Goal: Task Accomplishment & Management: Use online tool/utility

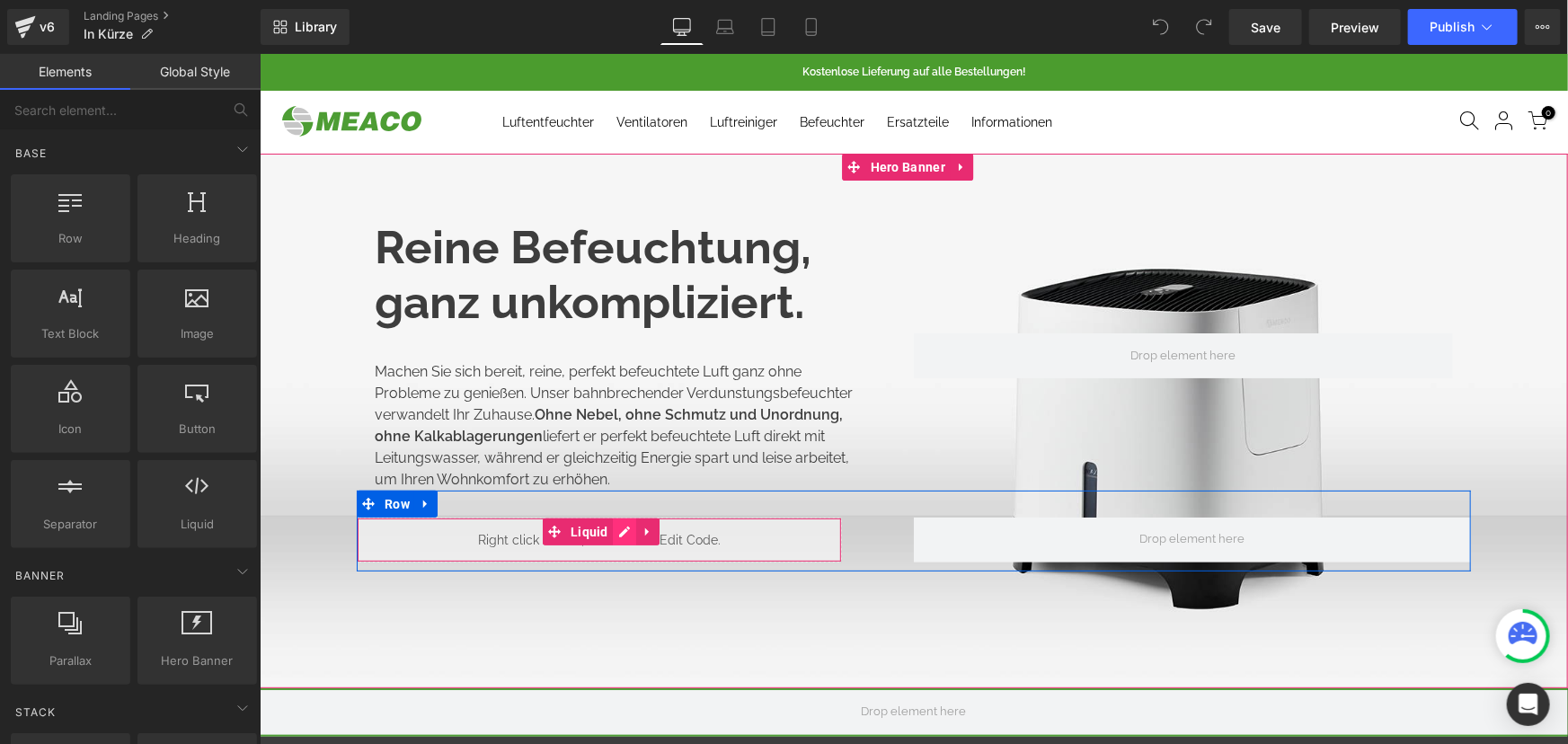
click at [617, 535] on icon at bounding box center [623, 531] width 13 height 14
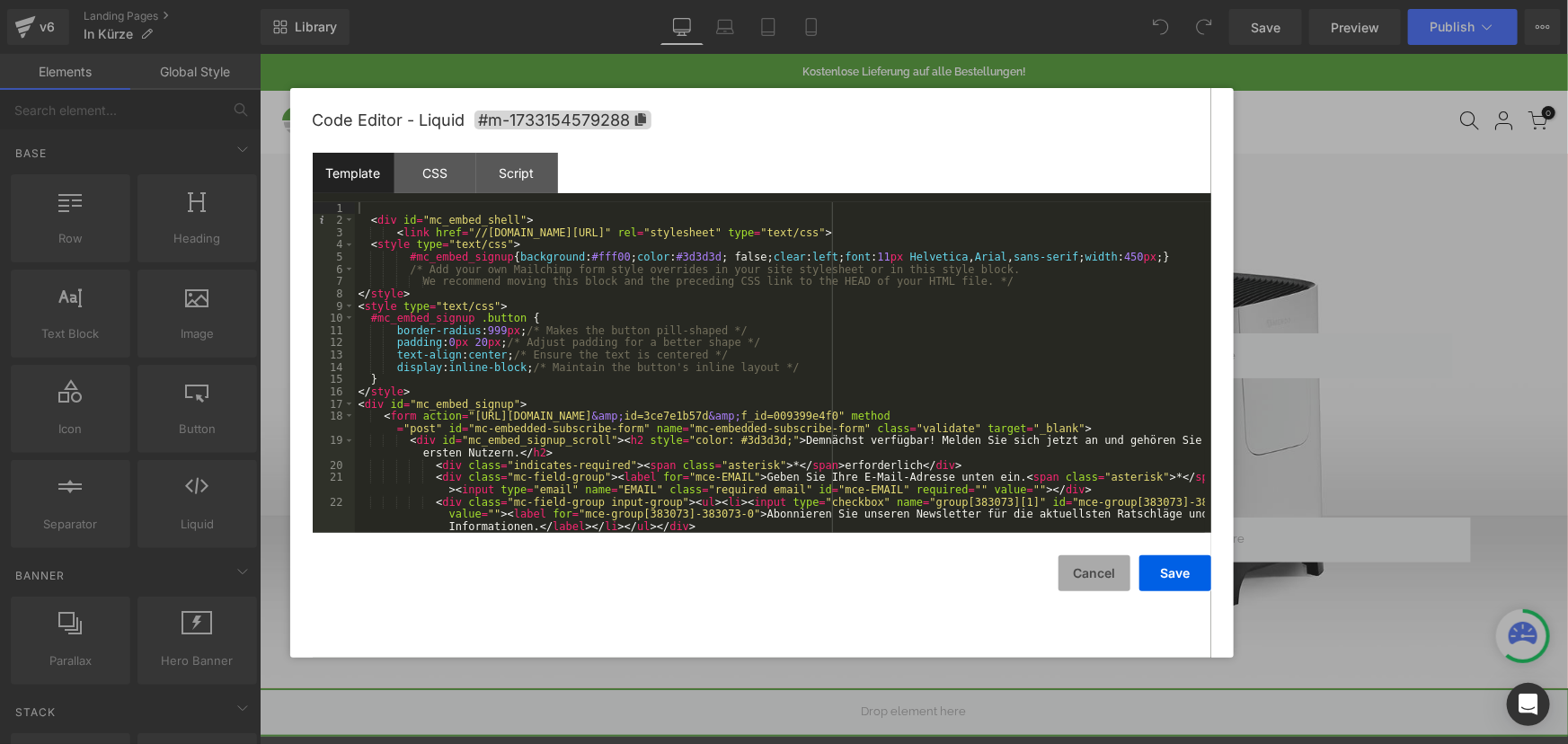
drag, startPoint x: 1091, startPoint y: 567, endPoint x: 1100, endPoint y: 551, distance: 18.4
click at [1090, 568] on button "Cancel" at bounding box center [1094, 574] width 71 height 36
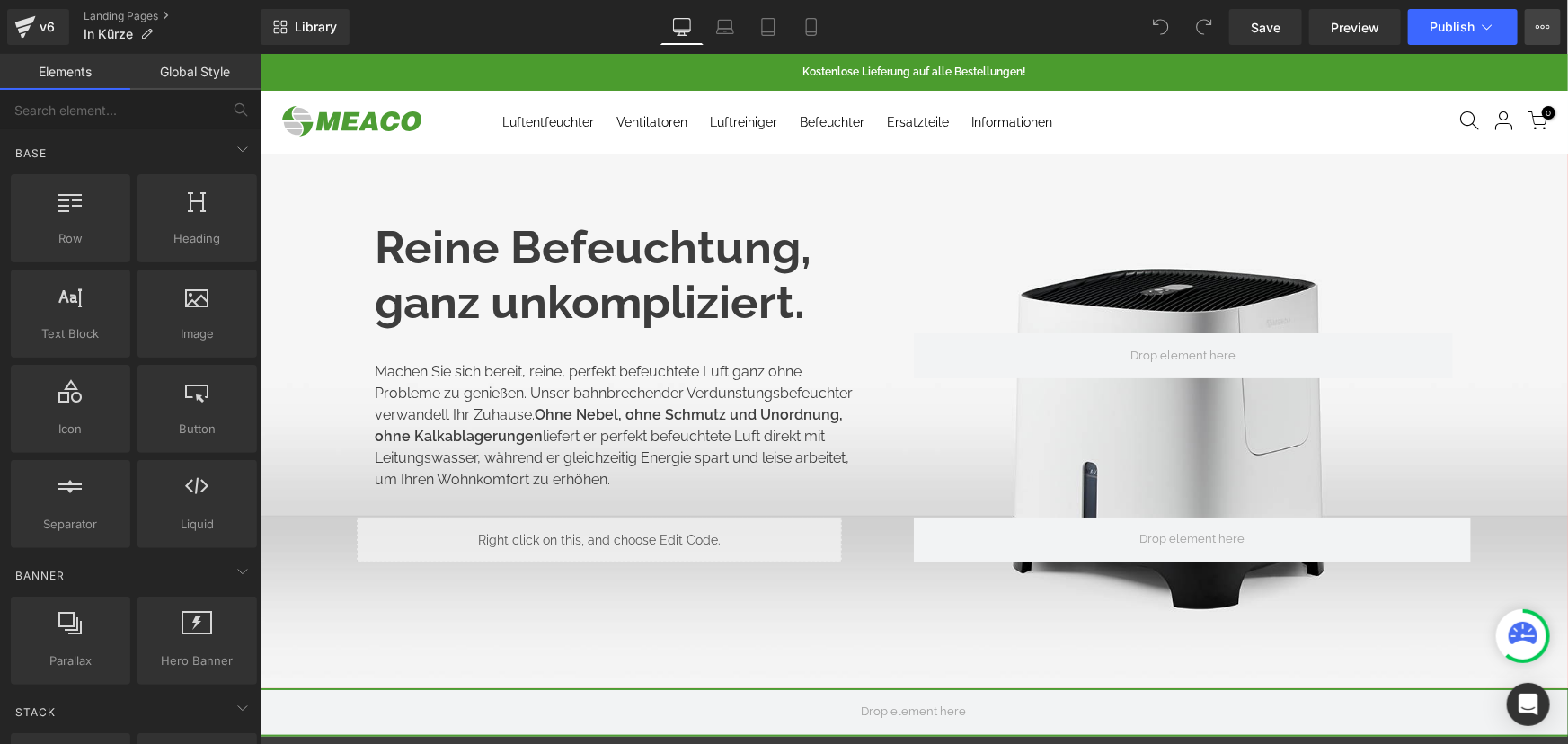
click at [1536, 21] on icon at bounding box center [1543, 27] width 14 height 14
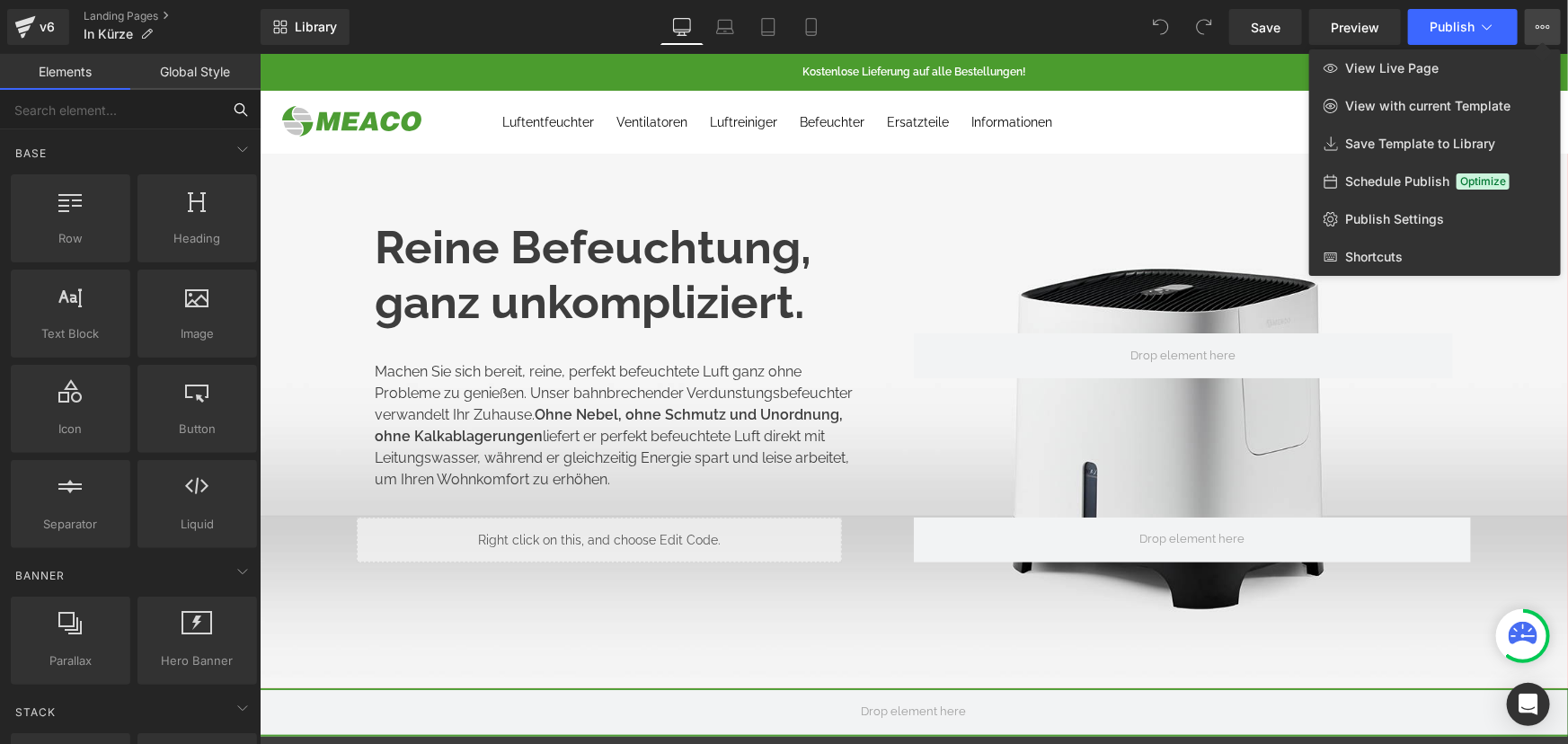
click at [81, 111] on input "text" at bounding box center [110, 110] width 221 height 40
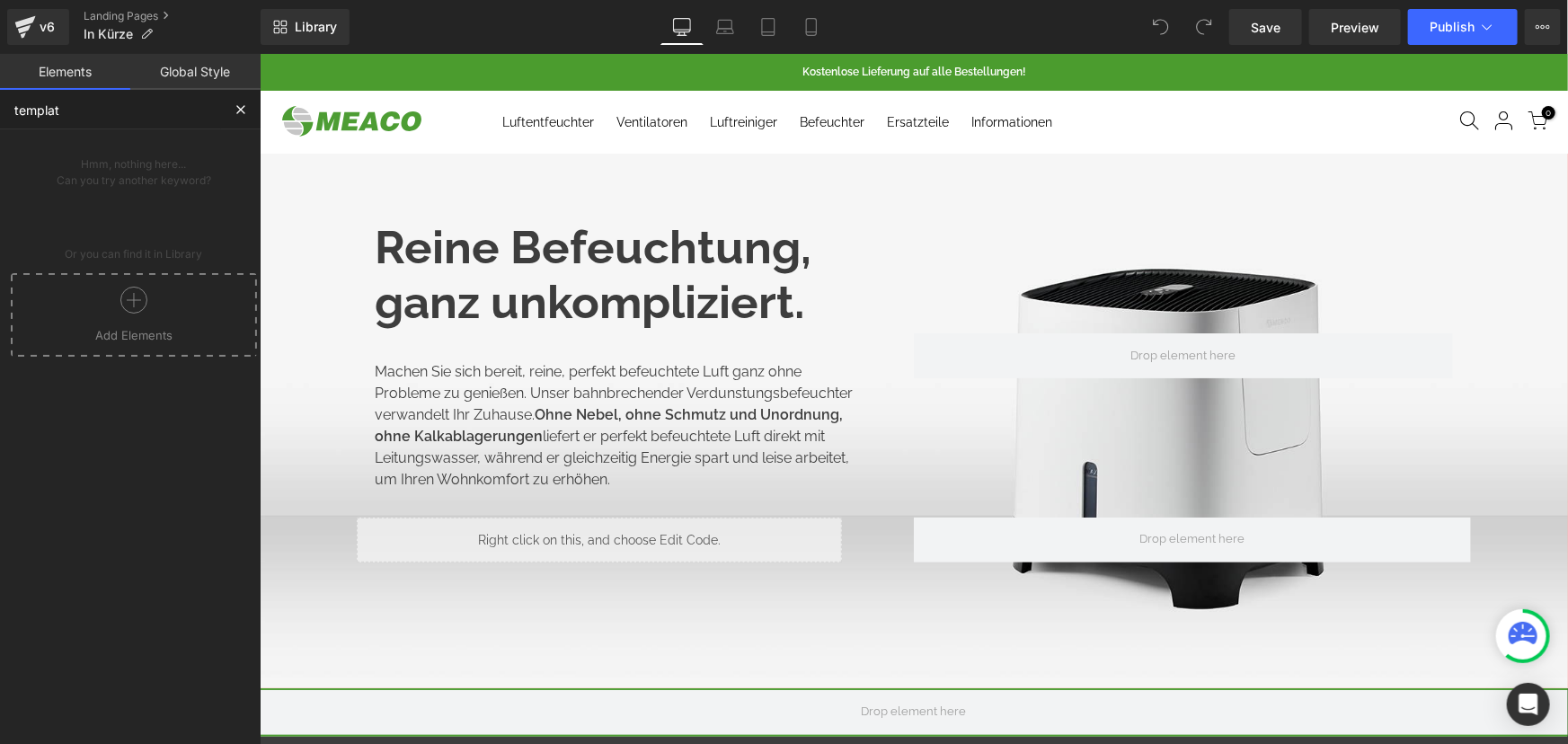
type input "template"
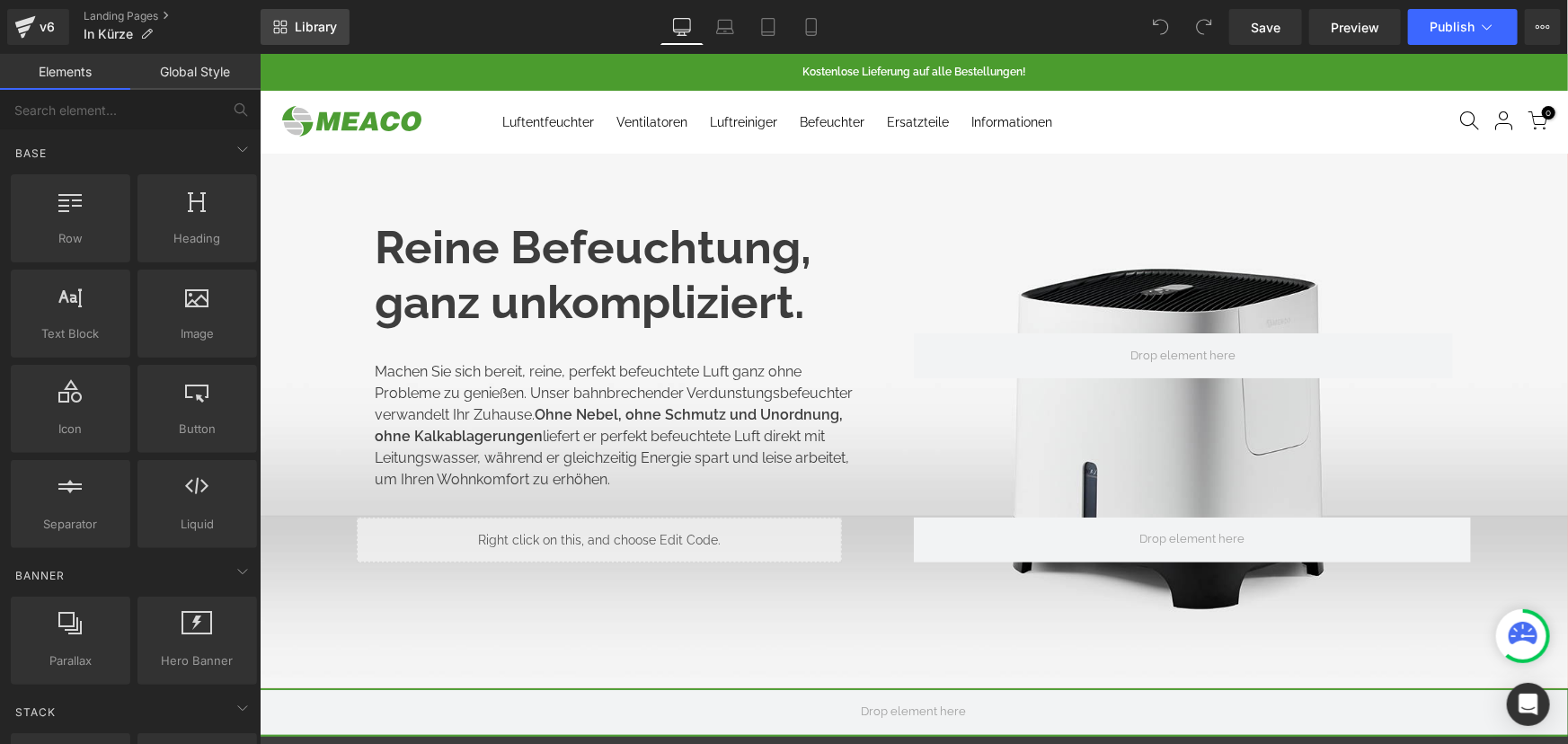
click at [318, 33] on span "Library" at bounding box center [316, 27] width 43 height 16
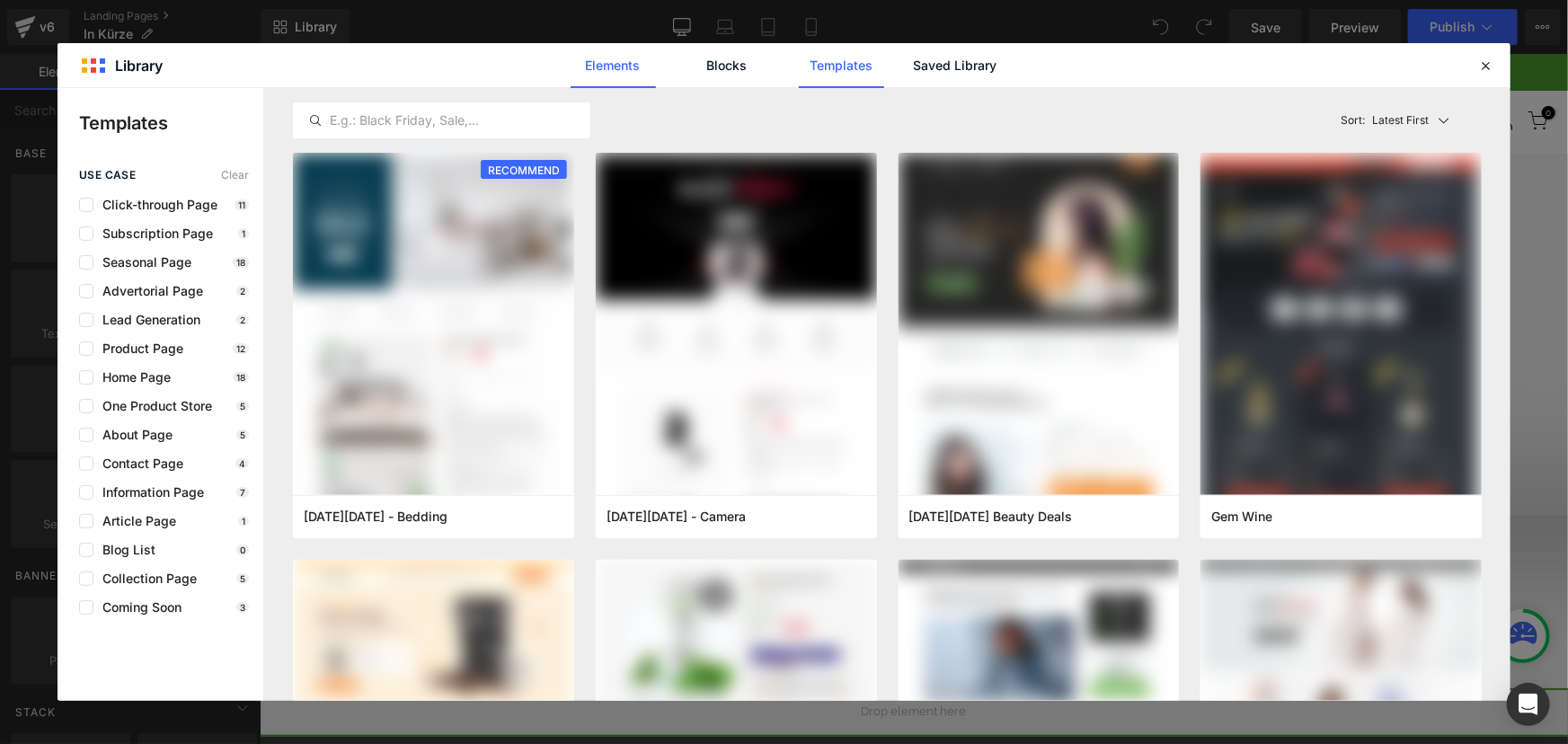
click at [630, 62] on link "Elements" at bounding box center [613, 66] width 85 height 45
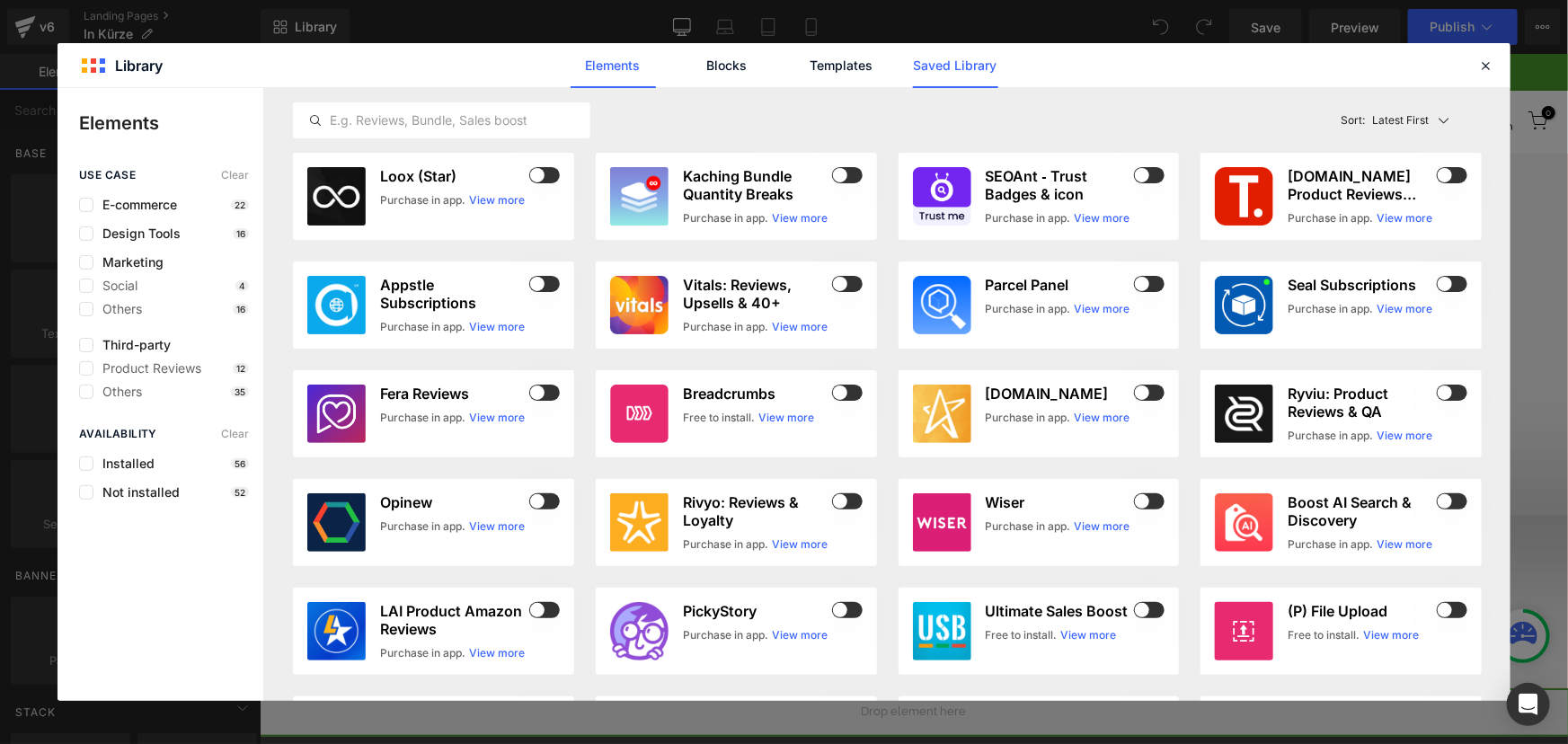
click at [933, 73] on link "Saved Library" at bounding box center [955, 66] width 85 height 45
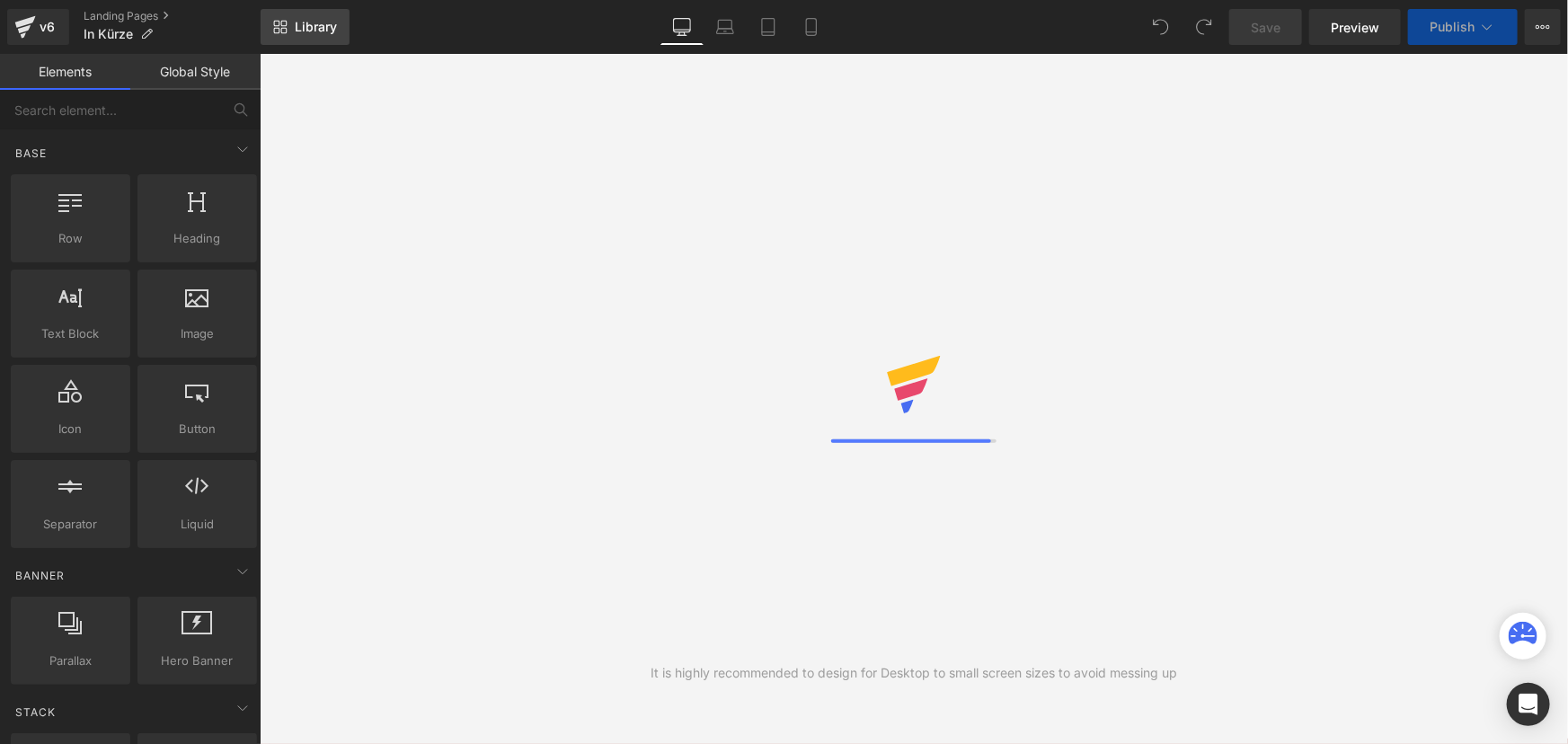
click at [311, 33] on span "Library" at bounding box center [316, 27] width 43 height 16
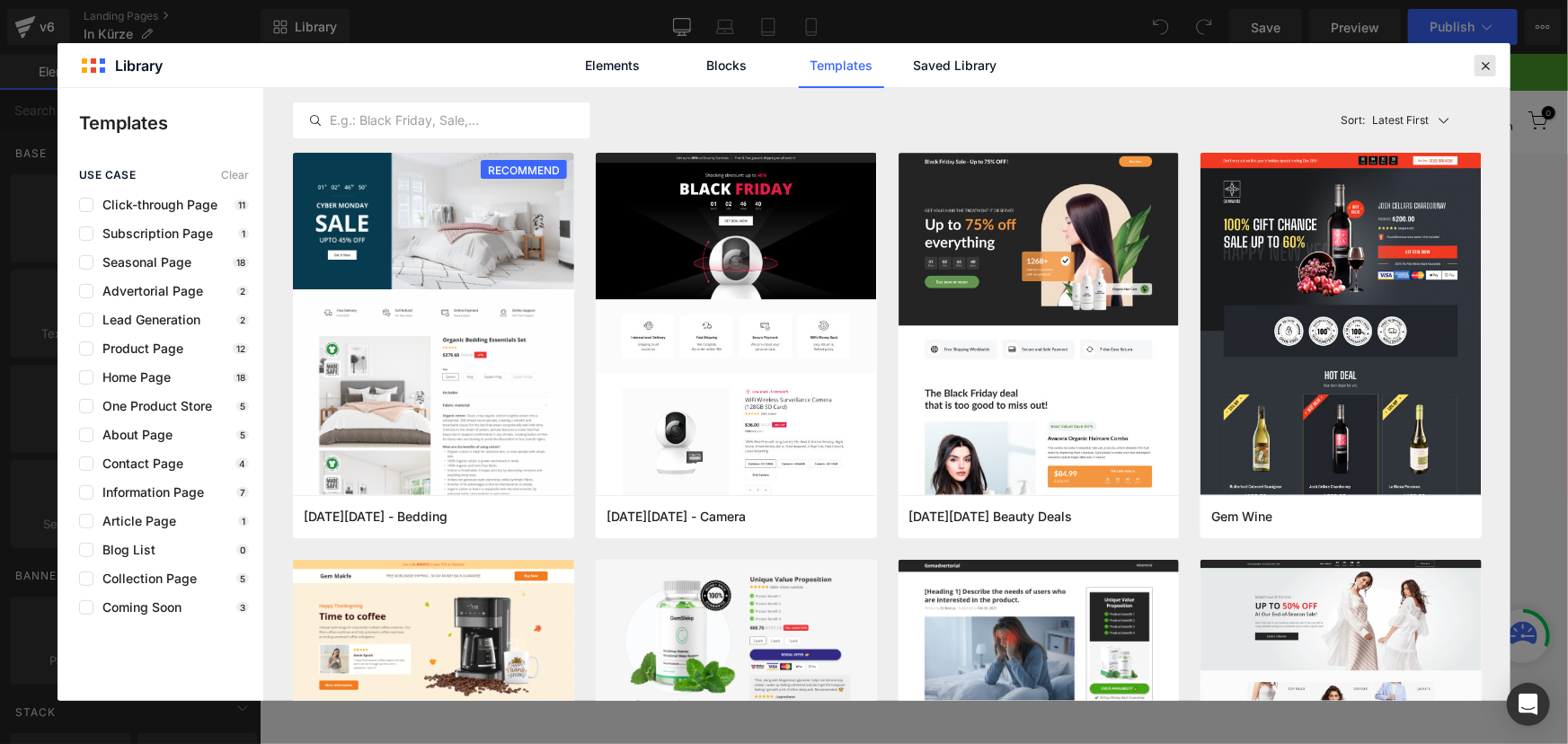
click at [1494, 60] on div at bounding box center [1486, 66] width 22 height 22
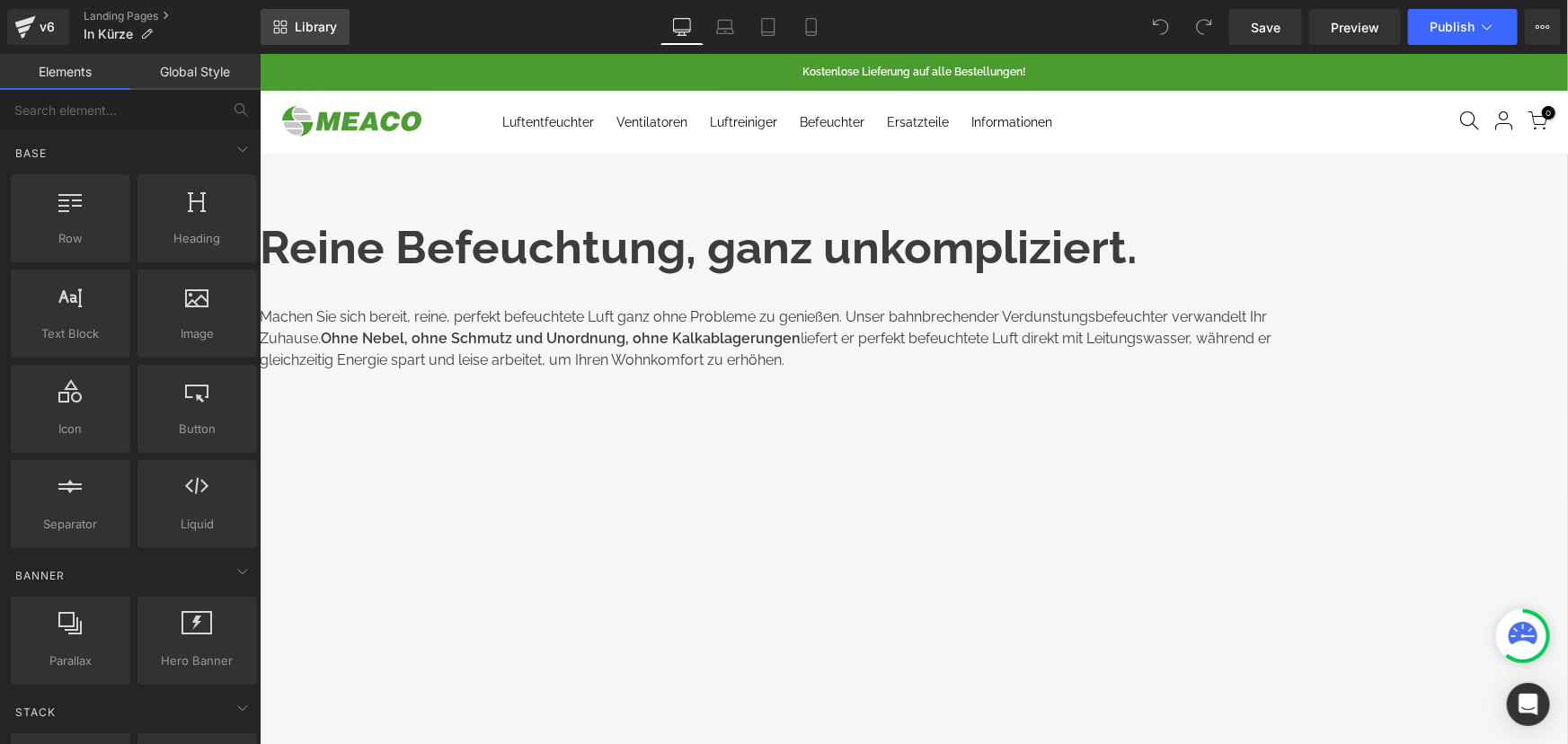
click at [318, 33] on span "Library" at bounding box center [316, 27] width 43 height 16
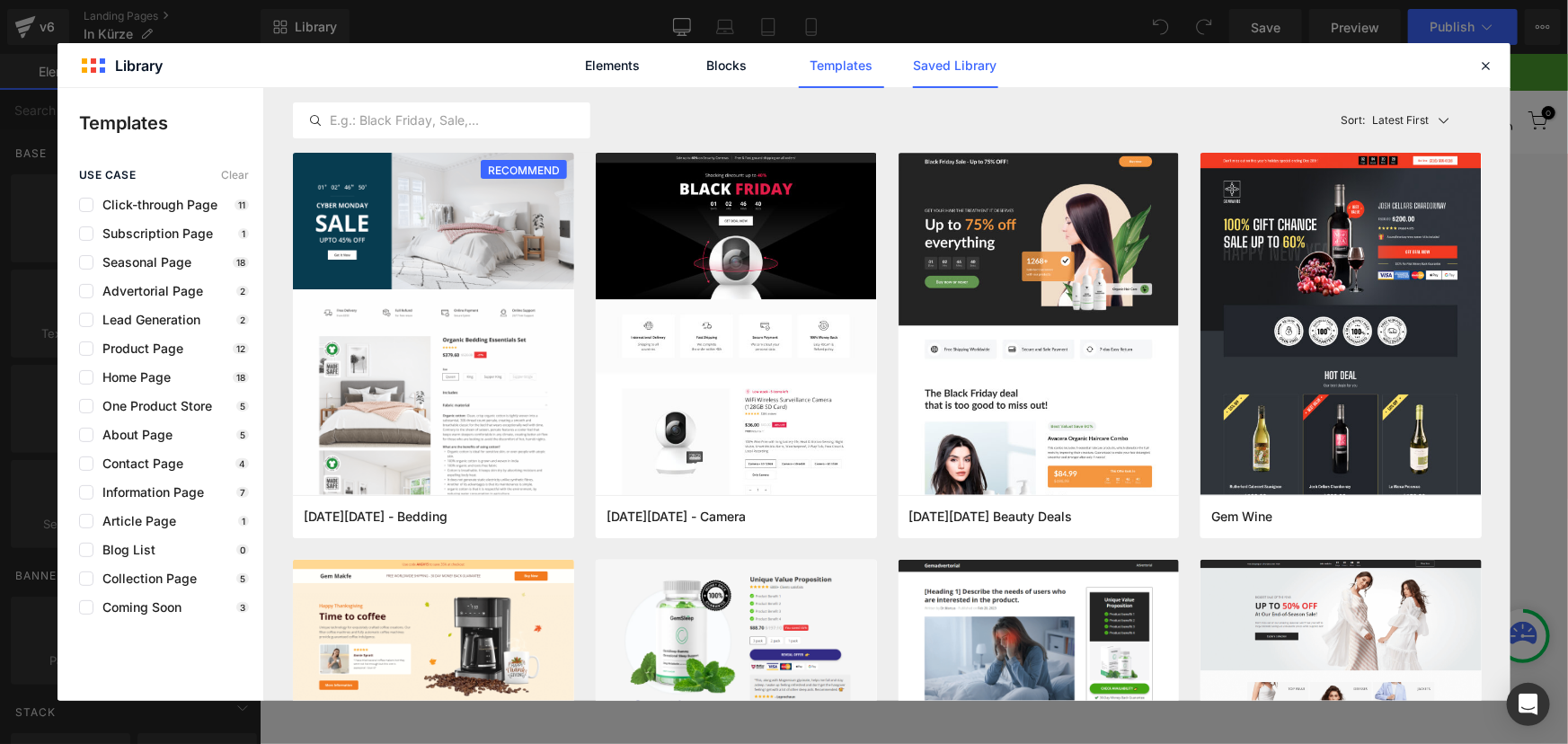
click at [978, 62] on link "Saved Library" at bounding box center [955, 66] width 85 height 45
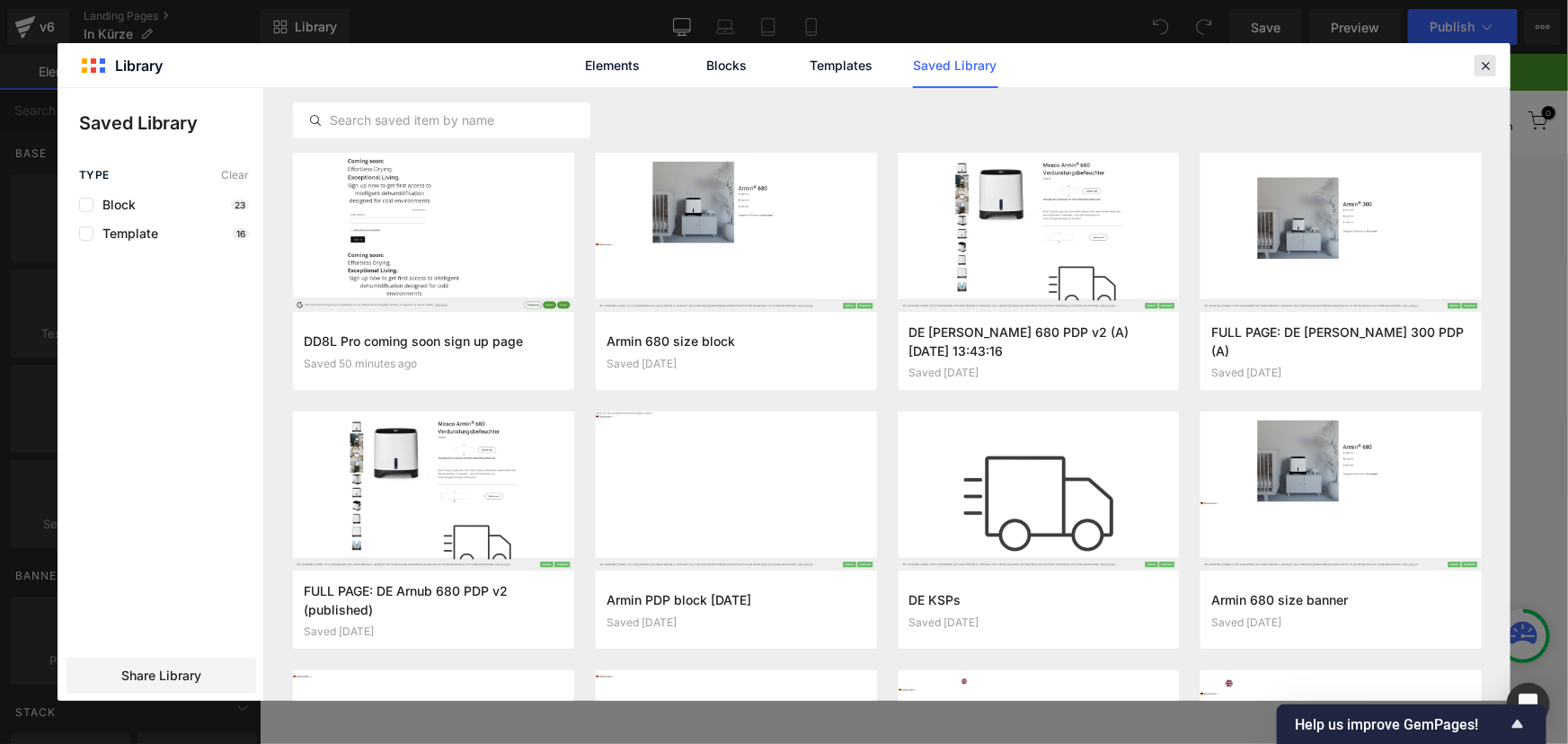
click at [1481, 67] on icon at bounding box center [1486, 66] width 16 height 16
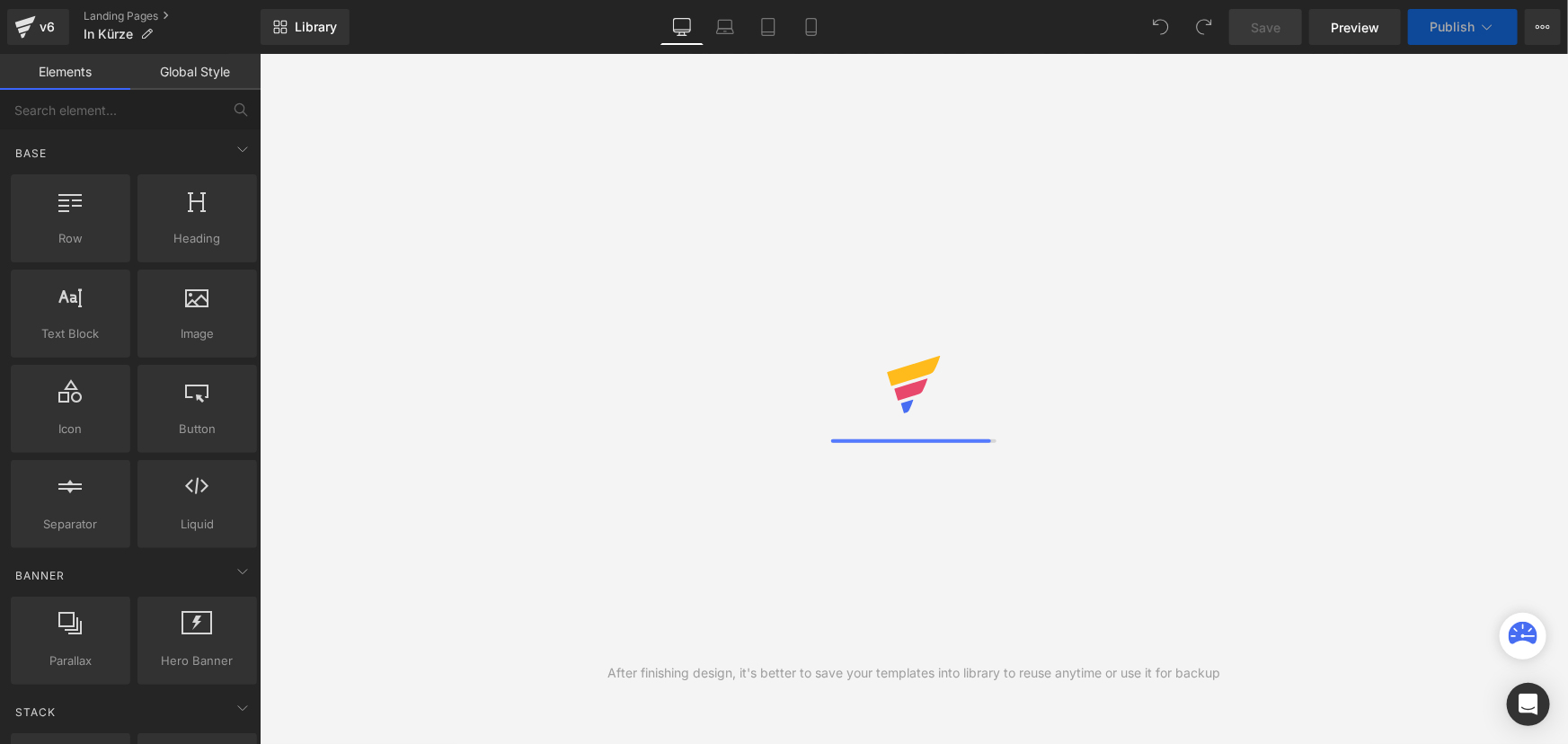
drag, startPoint x: 0, startPoint y: 0, endPoint x: 315, endPoint y: 33, distance: 316.7
click at [315, 33] on span "Library" at bounding box center [316, 27] width 43 height 16
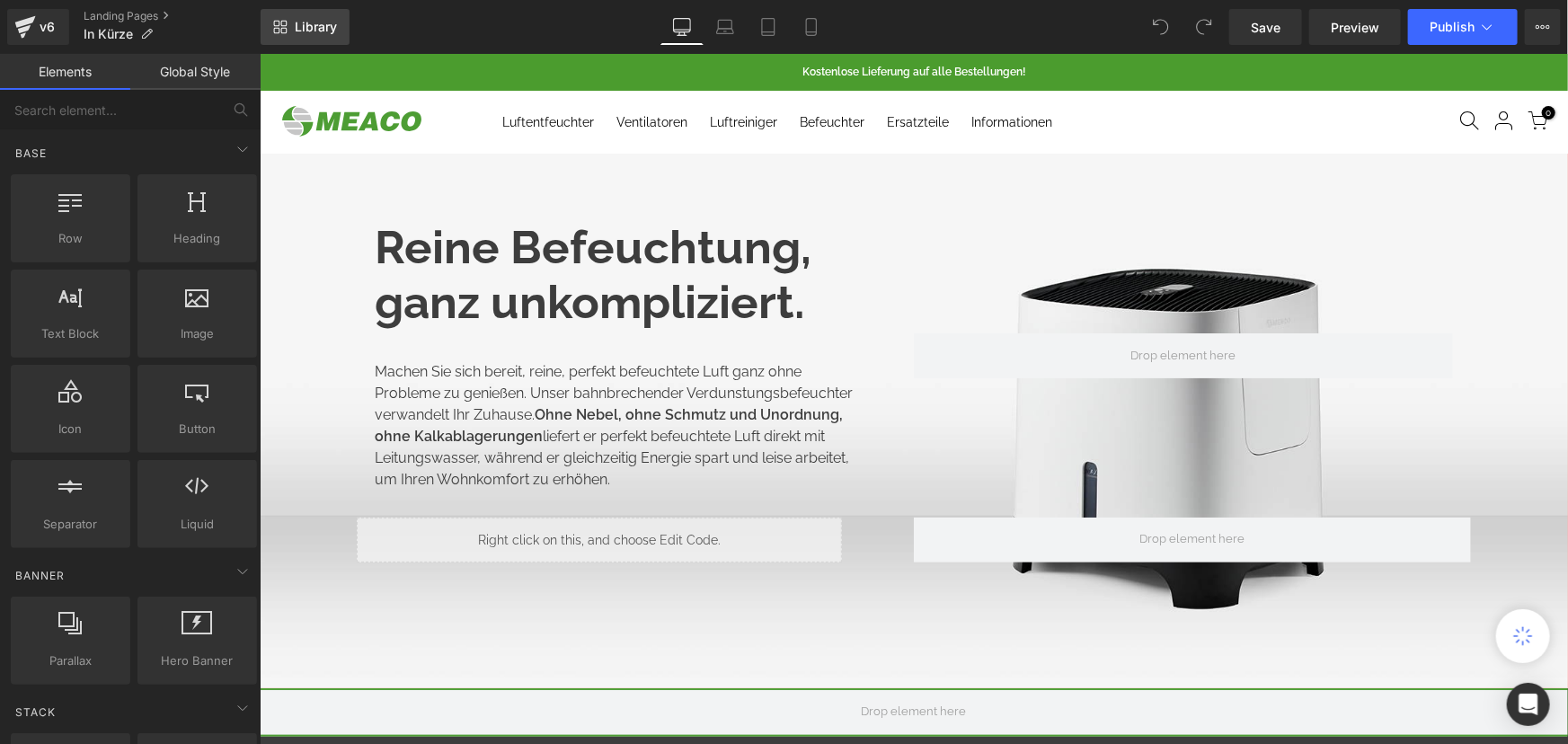
click at [315, 33] on span "Library" at bounding box center [316, 27] width 43 height 16
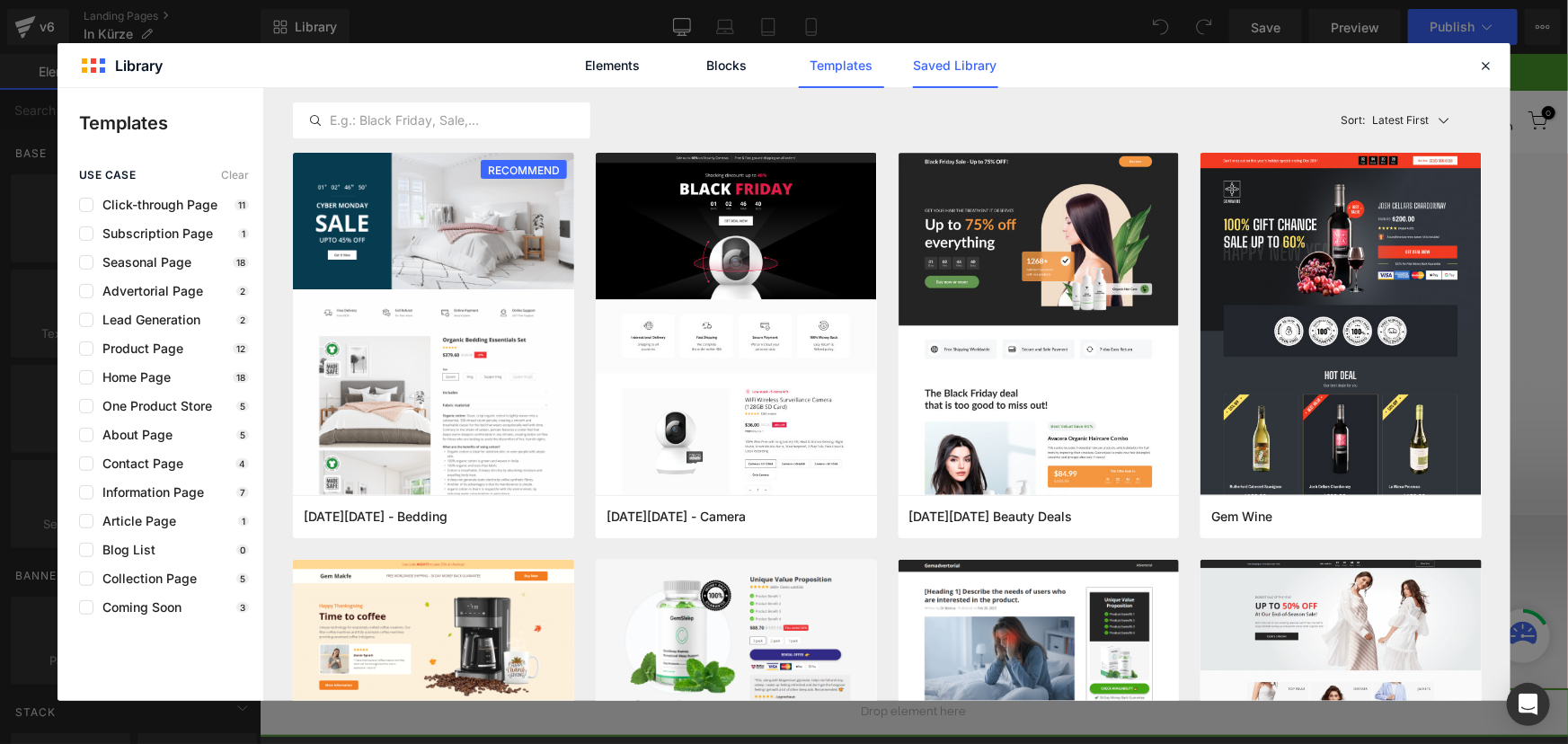
click at [962, 54] on link "Saved Library" at bounding box center [955, 66] width 85 height 45
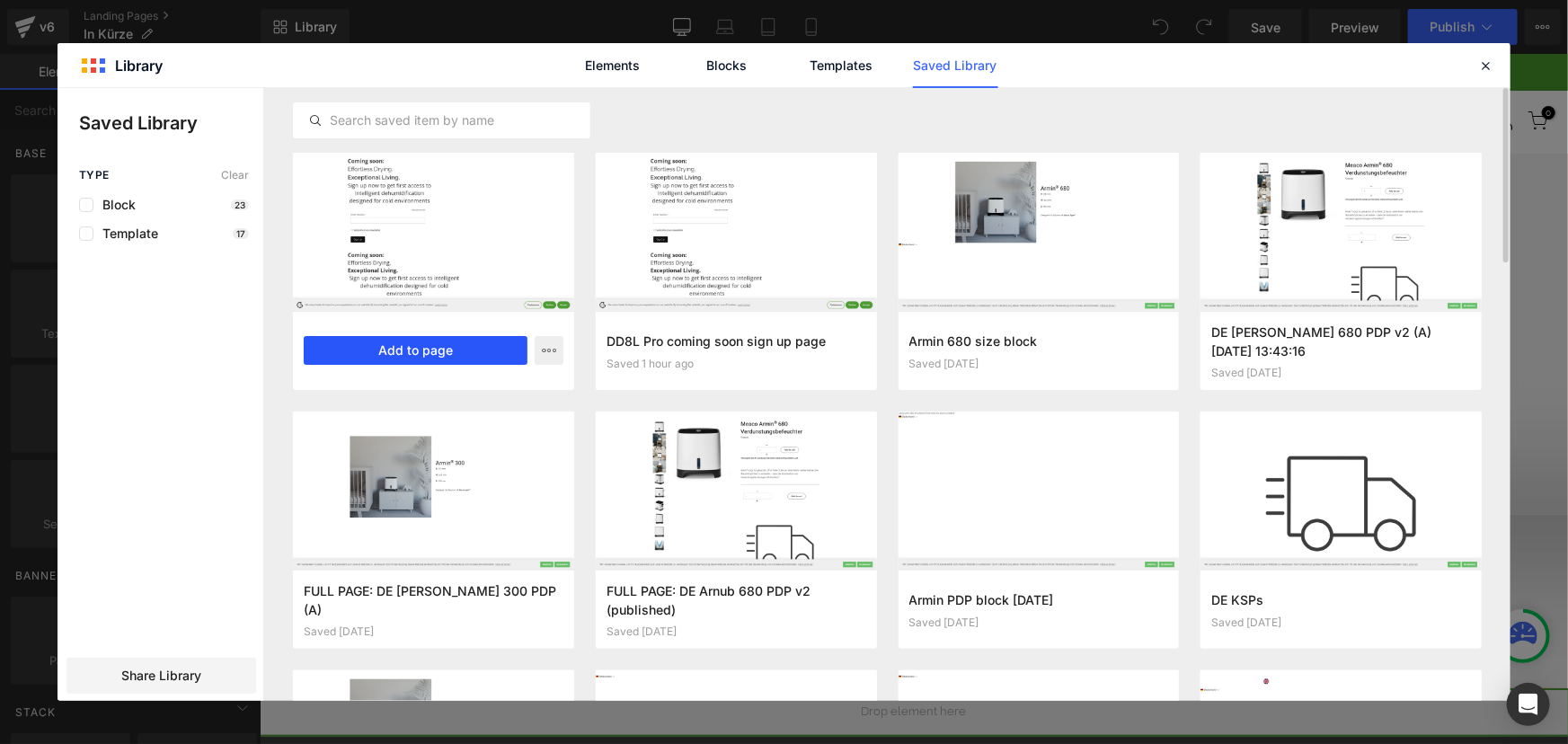
click at [477, 348] on button "Add to page" at bounding box center [415, 350] width 223 height 29
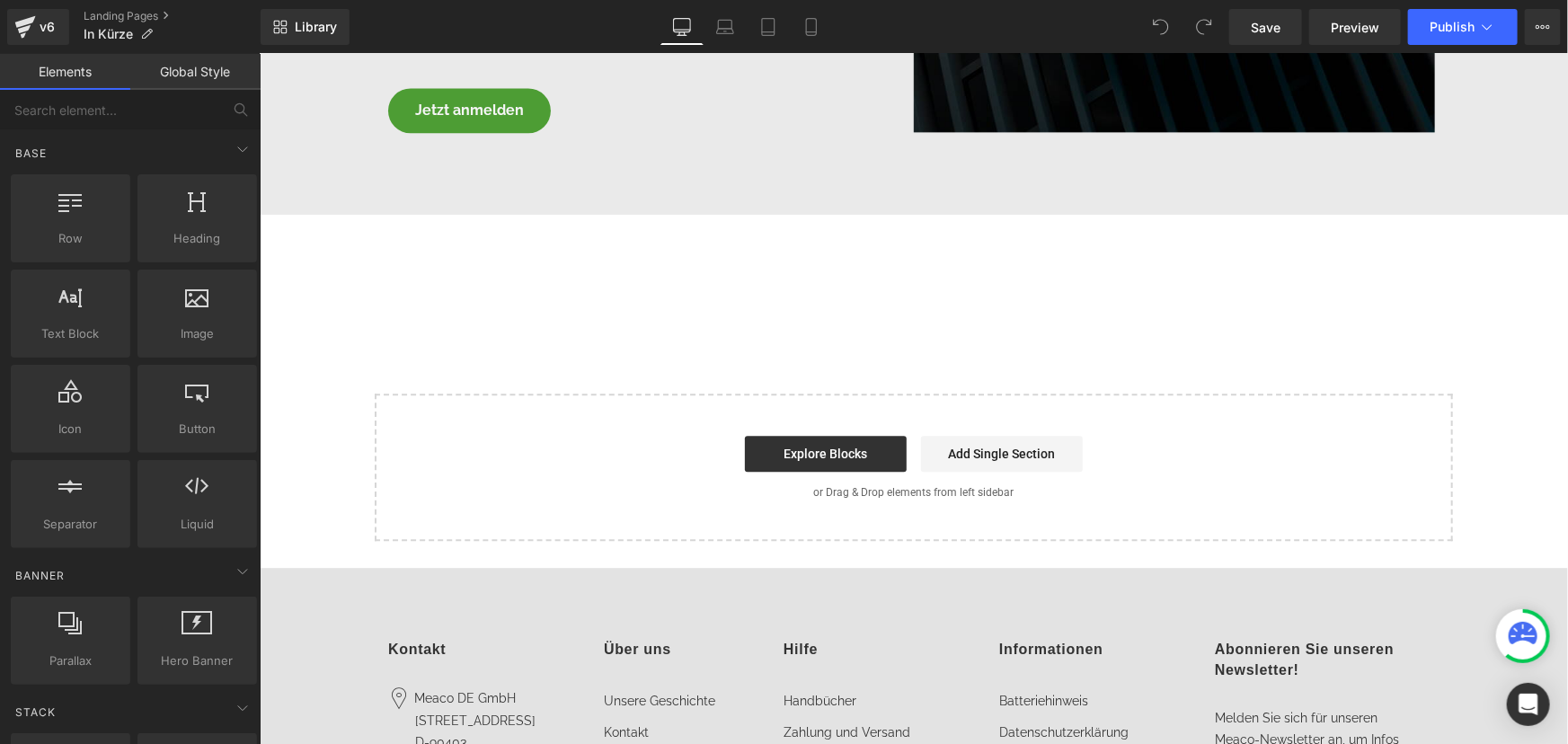
scroll to position [2178, 0]
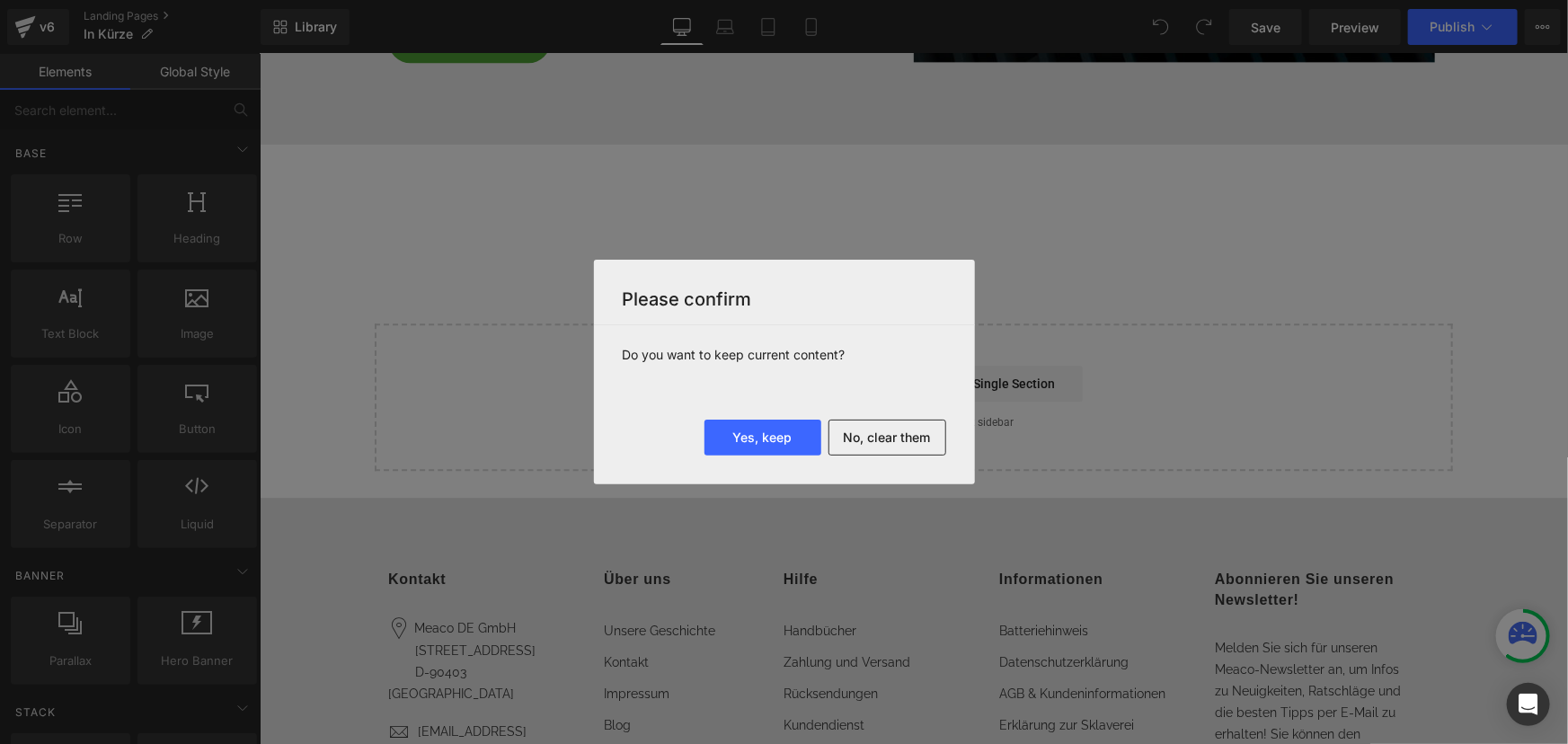
click at [866, 434] on button "No, clear them" at bounding box center [888, 438] width 118 height 36
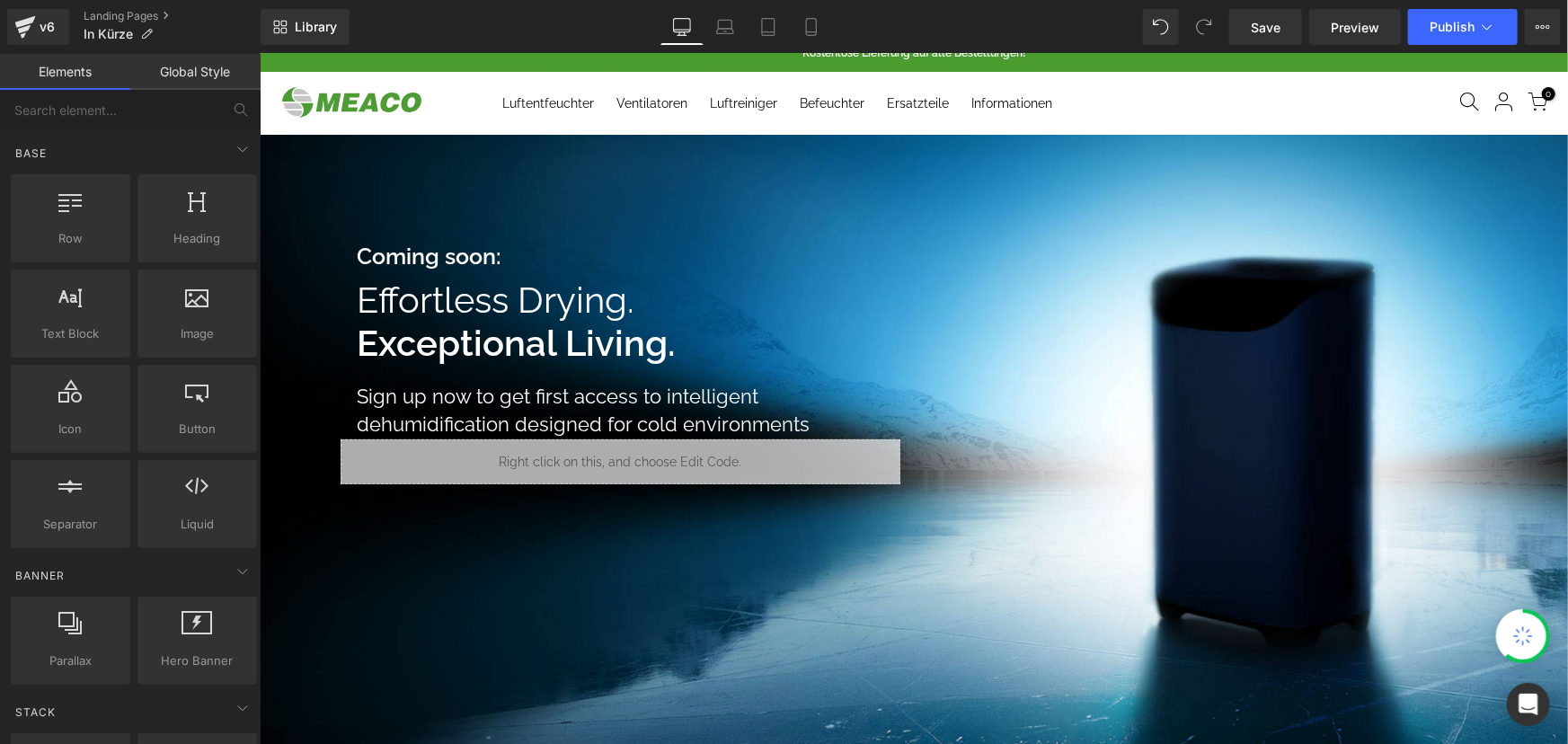
scroll to position [0, 0]
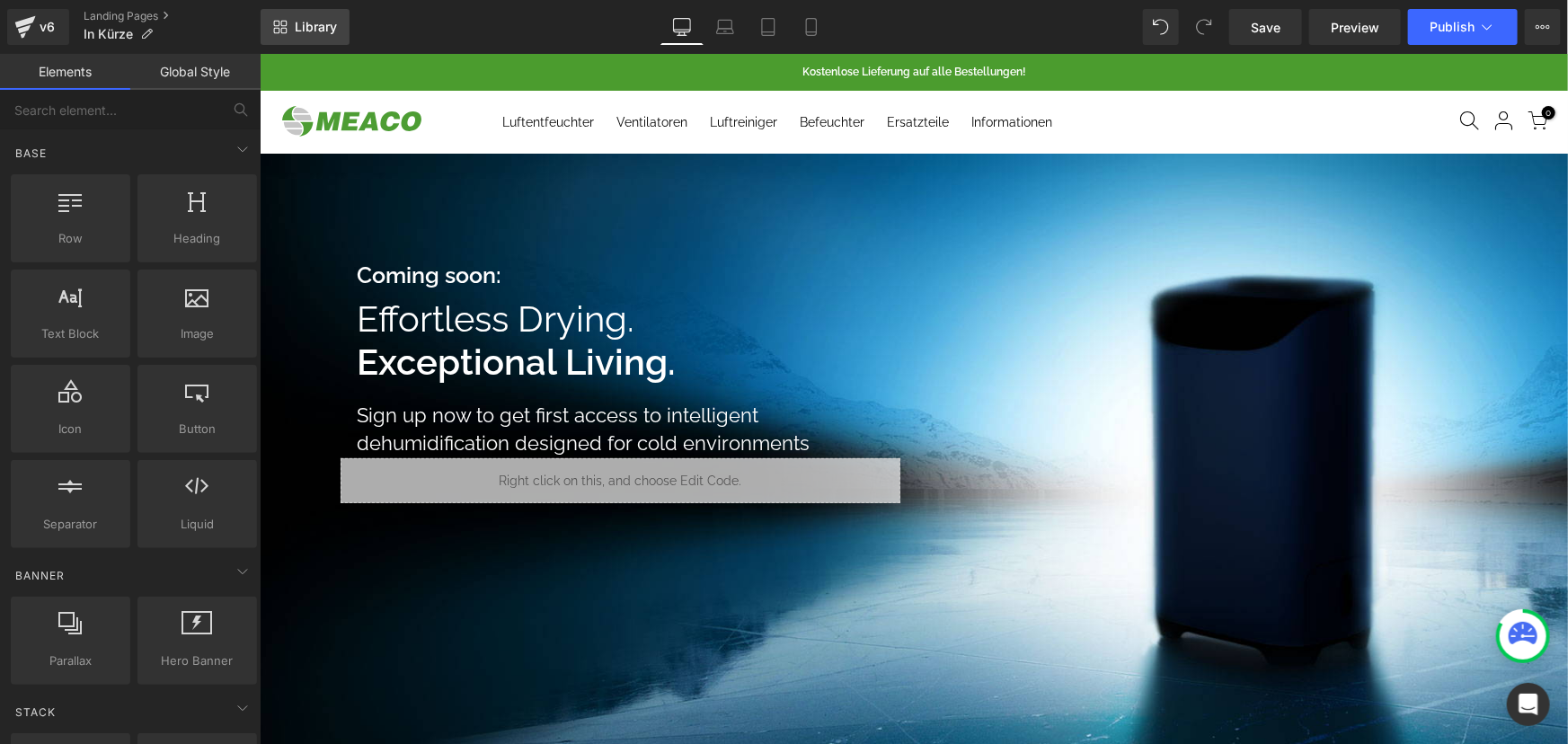
click at [307, 28] on span "Library" at bounding box center [316, 27] width 43 height 16
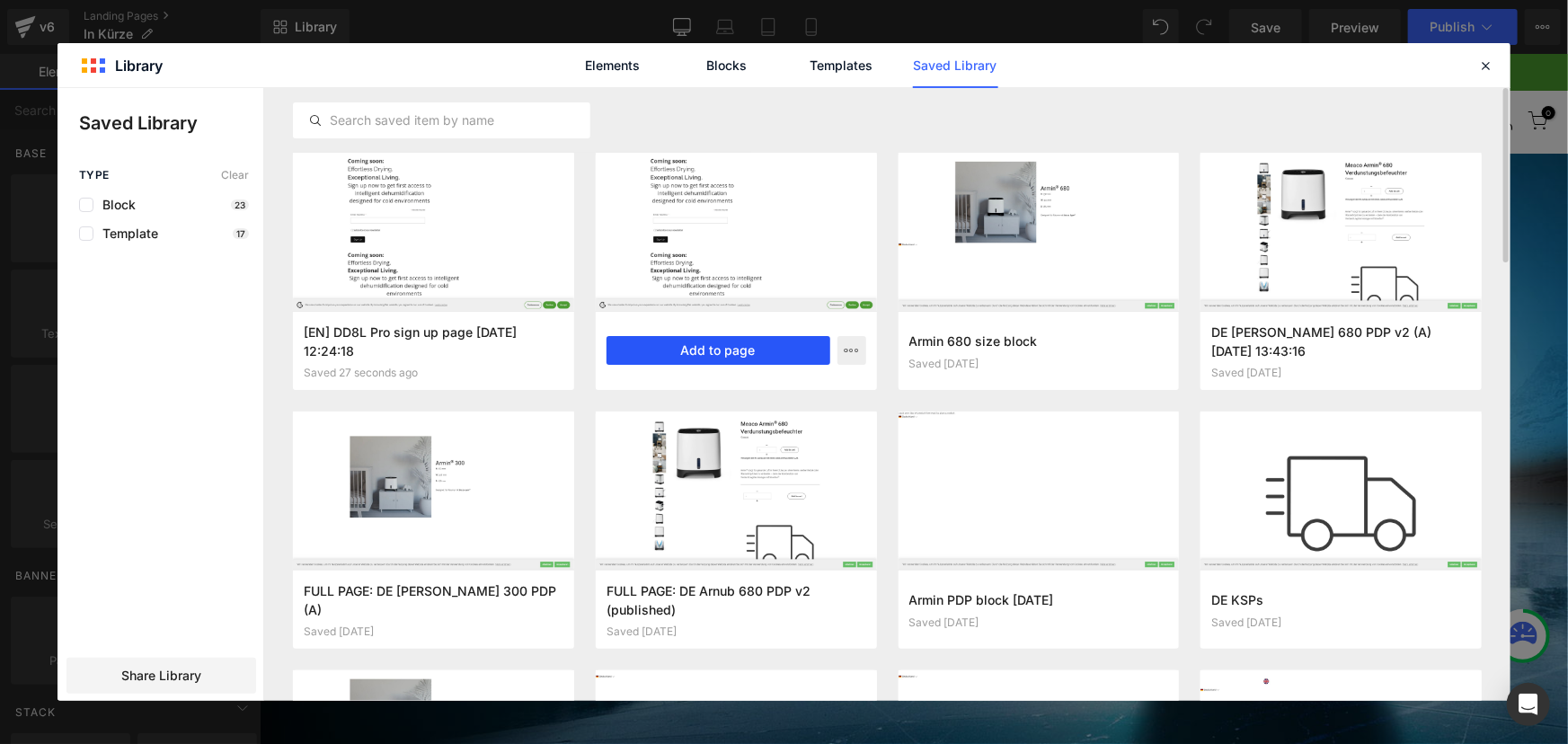
click at [800, 357] on button "Add to page" at bounding box center [717, 350] width 223 height 29
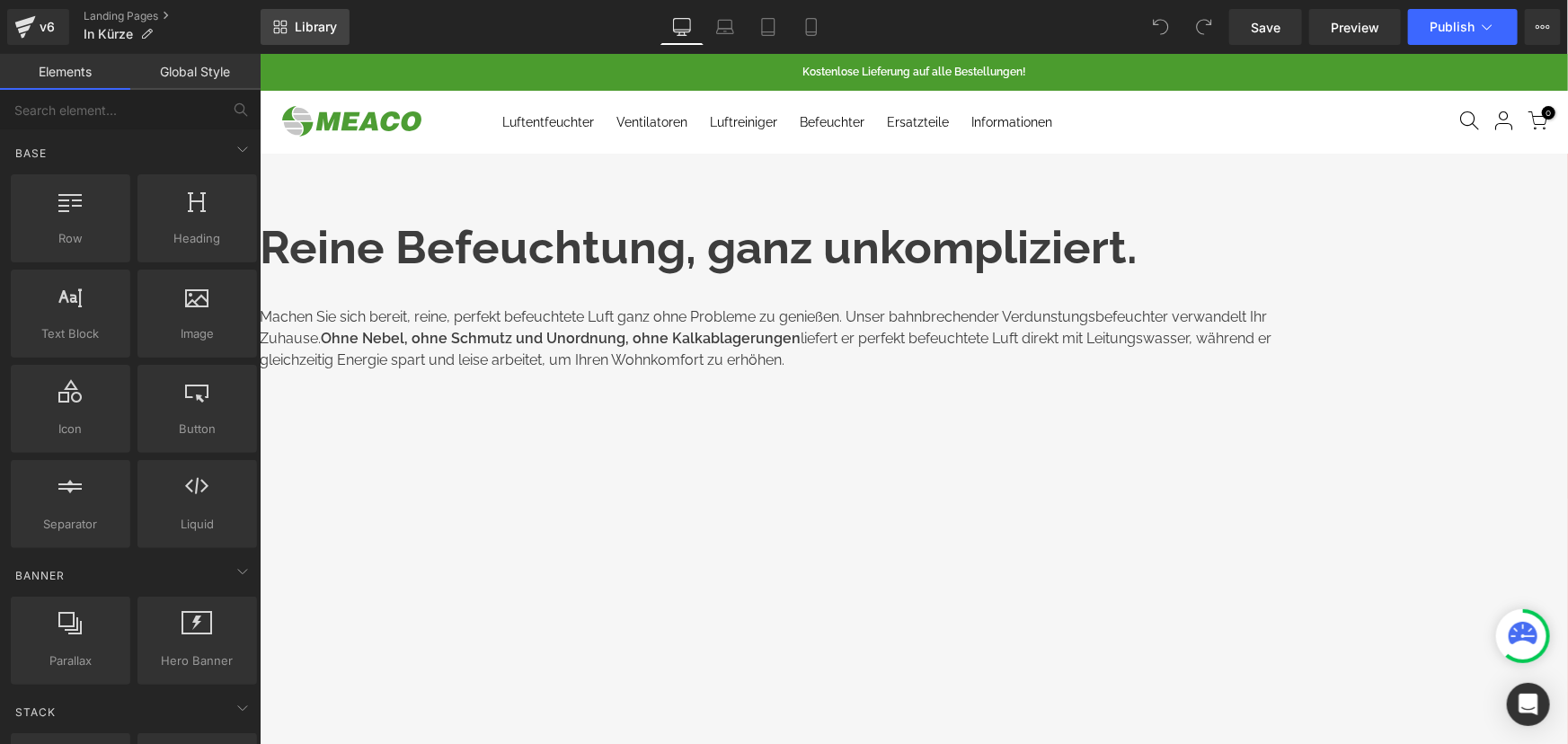
click at [322, 35] on link "Library" at bounding box center [305, 27] width 89 height 36
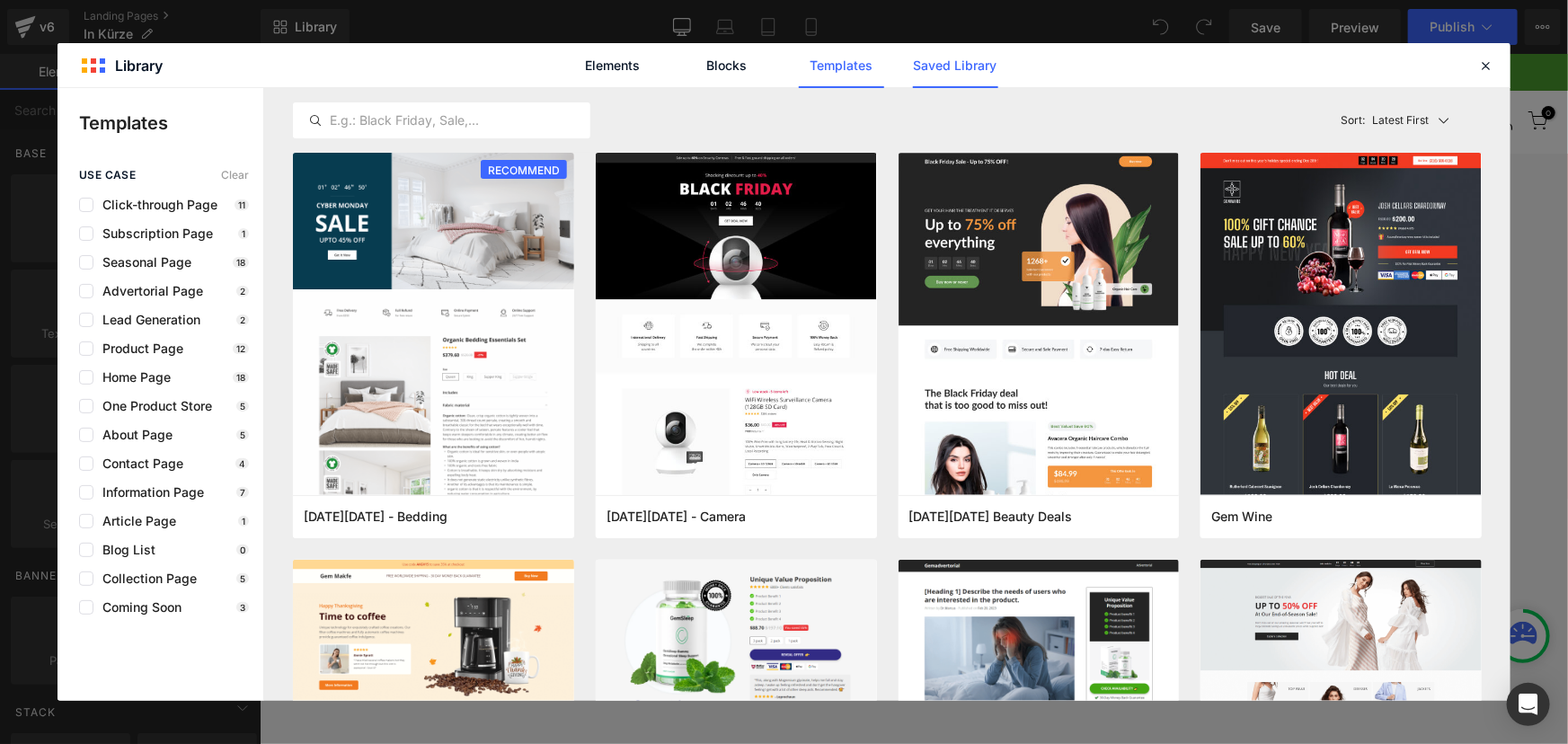
click at [944, 63] on link "Saved Library" at bounding box center [955, 66] width 85 height 45
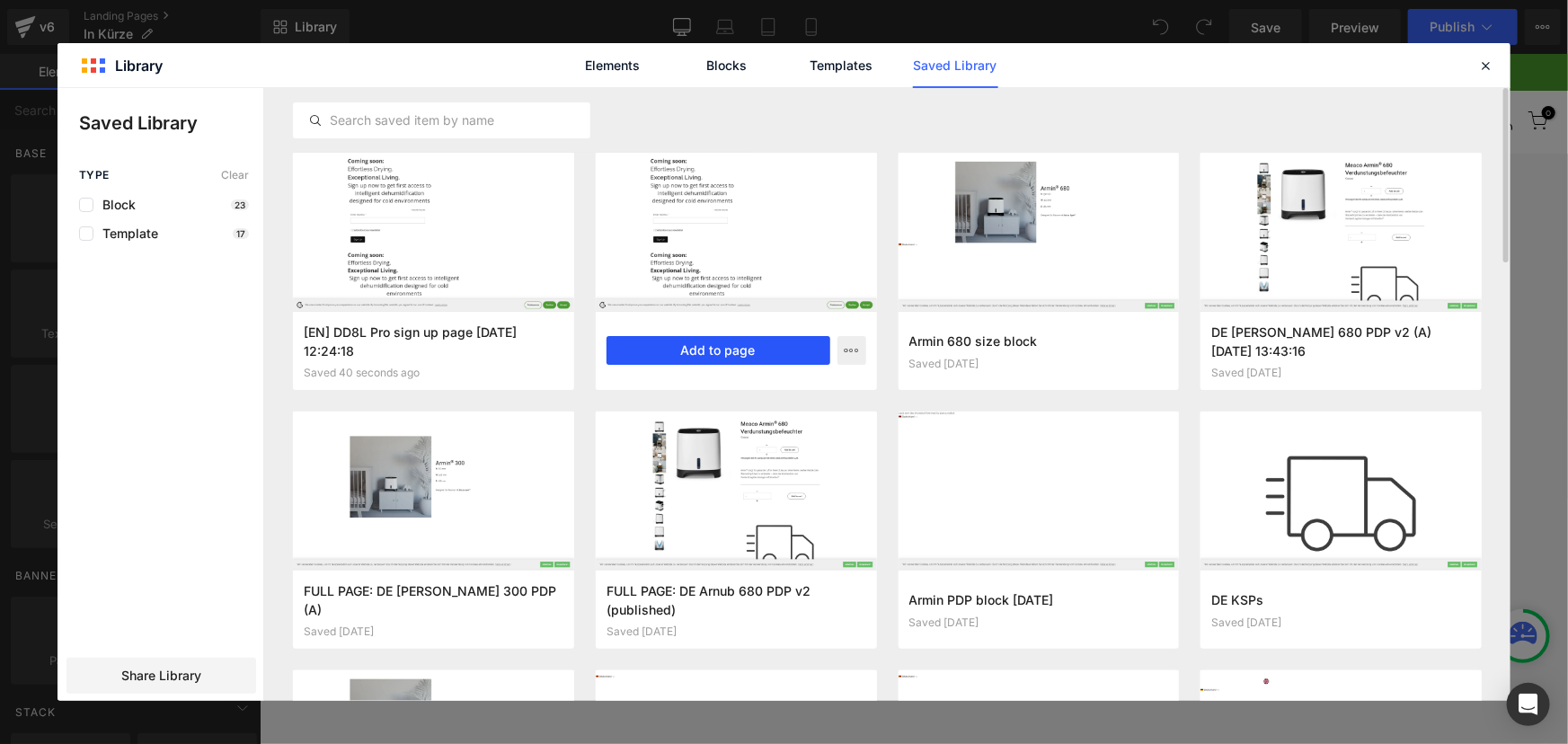
click at [769, 349] on button "Add to page" at bounding box center [717, 350] width 223 height 29
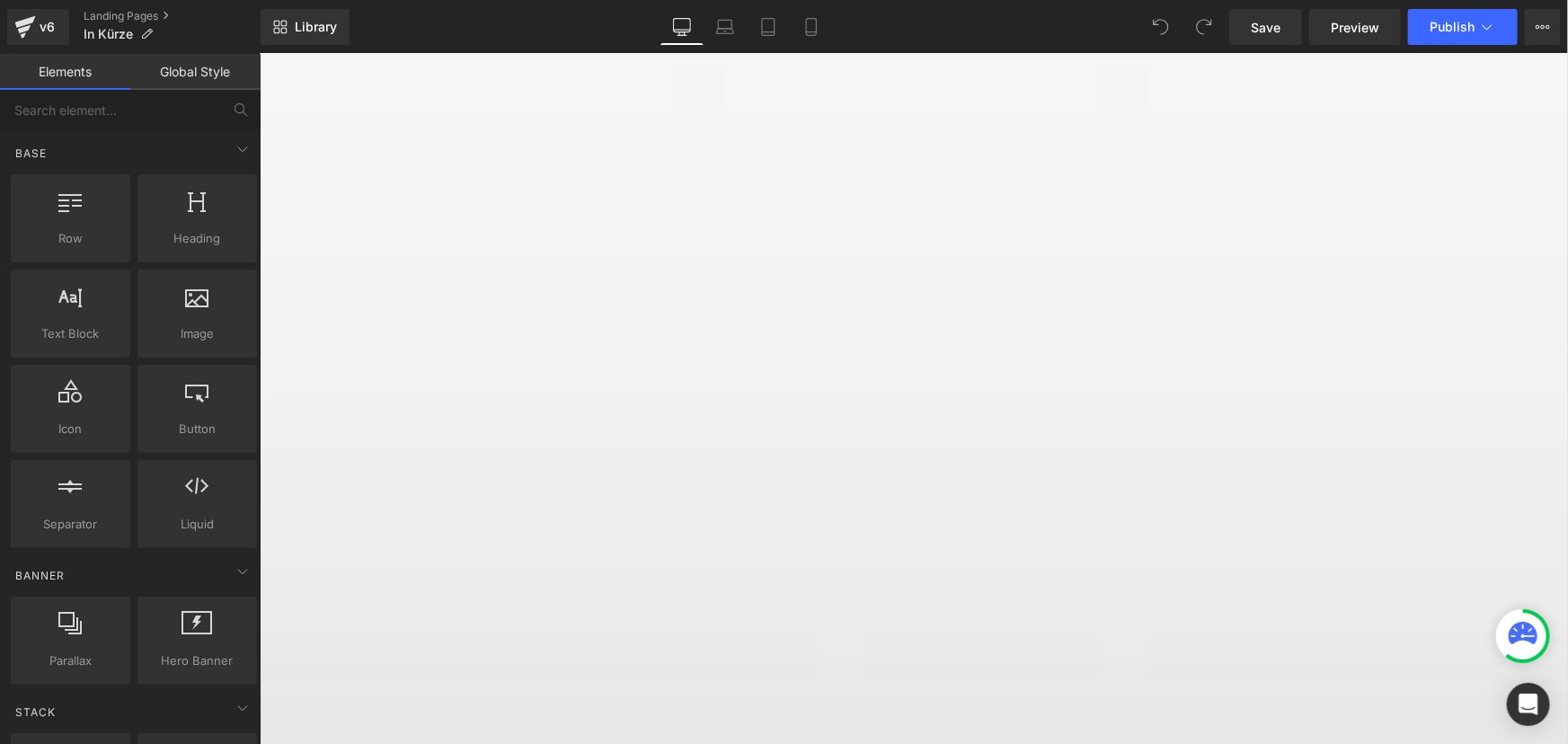
scroll to position [2178, 0]
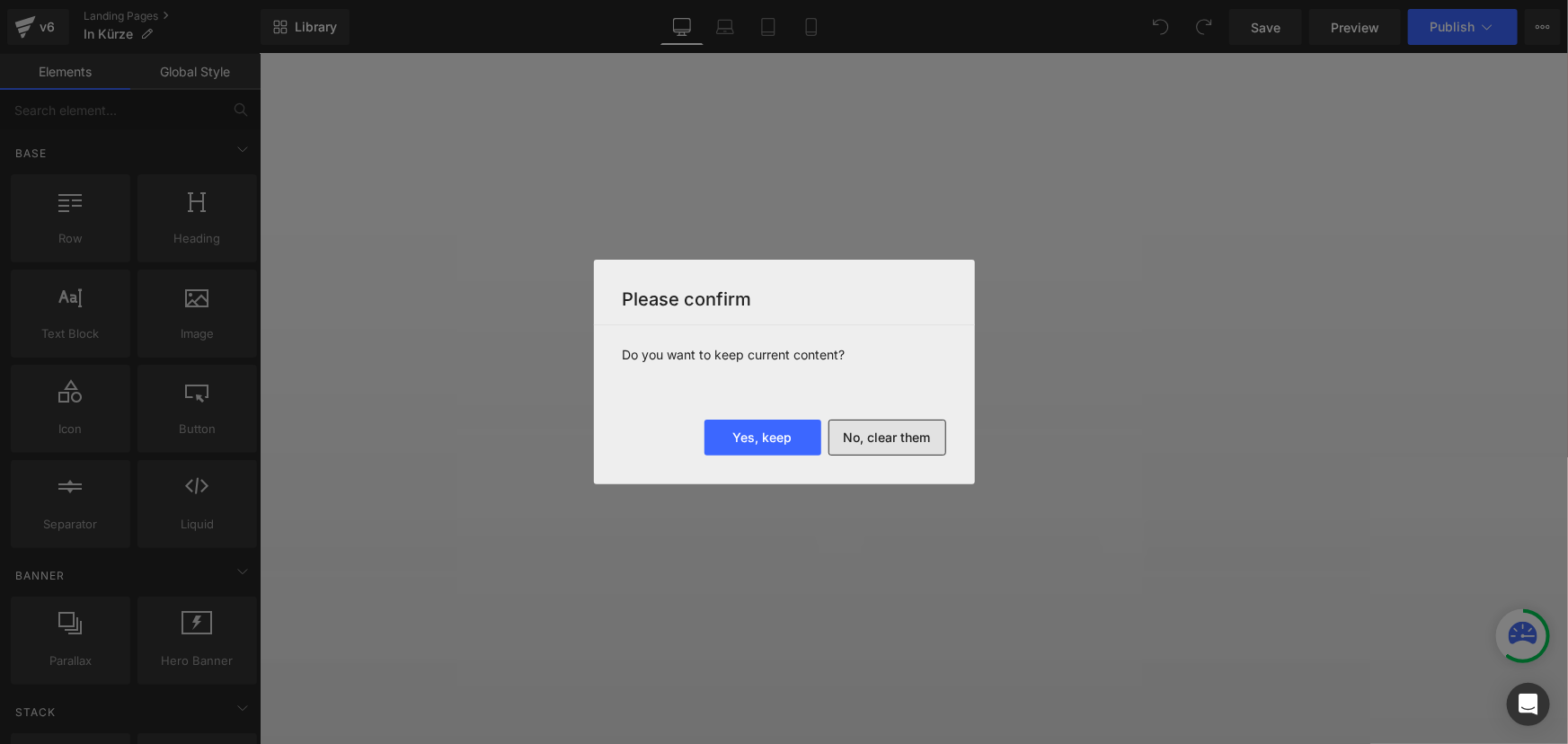
click at [909, 431] on button "No, clear them" at bounding box center [888, 438] width 118 height 36
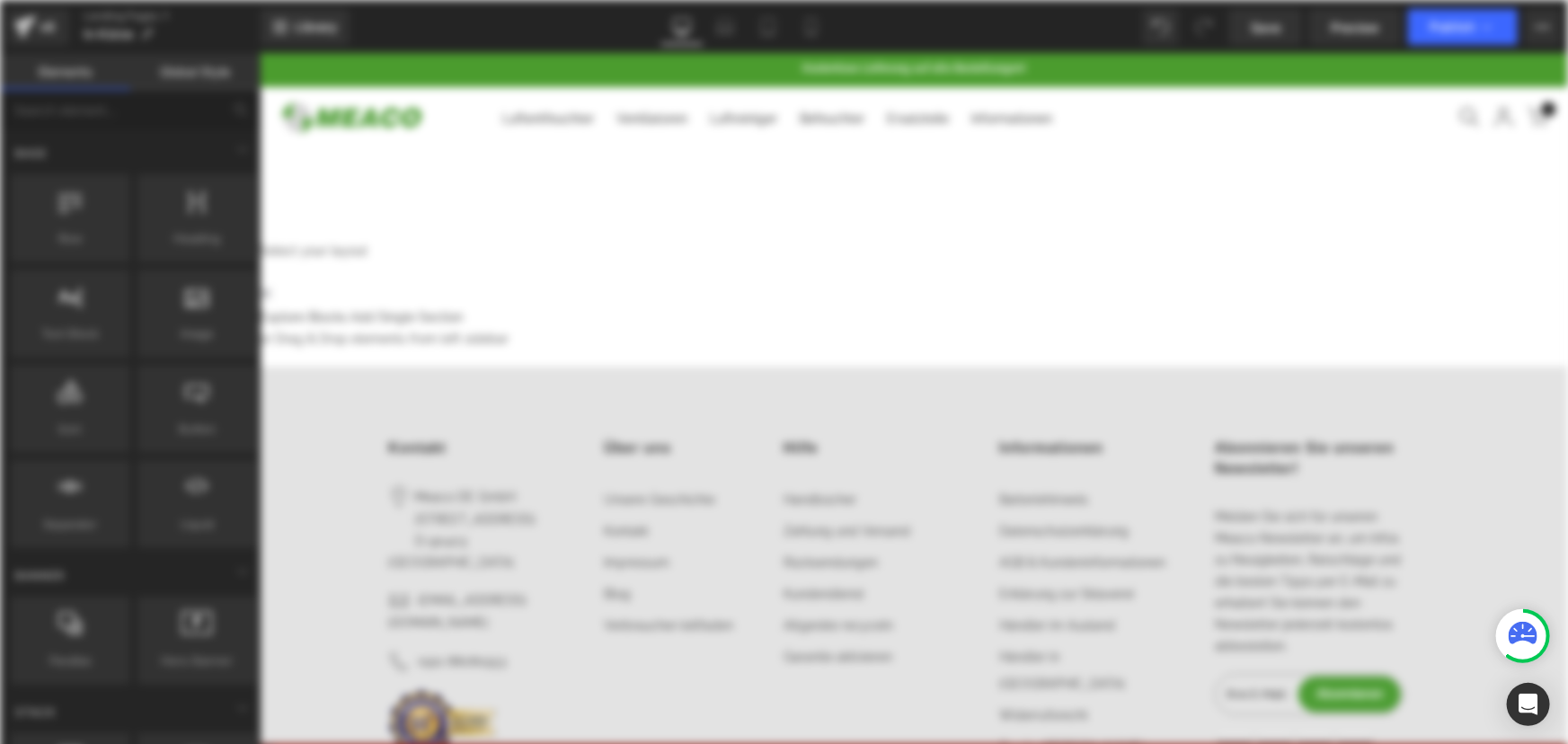
scroll to position [0, 0]
